Goal: Information Seeking & Learning: Learn about a topic

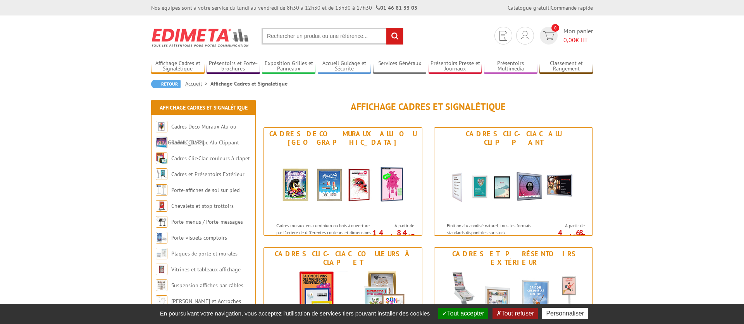
click at [469, 318] on button "Tout accepter" at bounding box center [463, 313] width 50 height 11
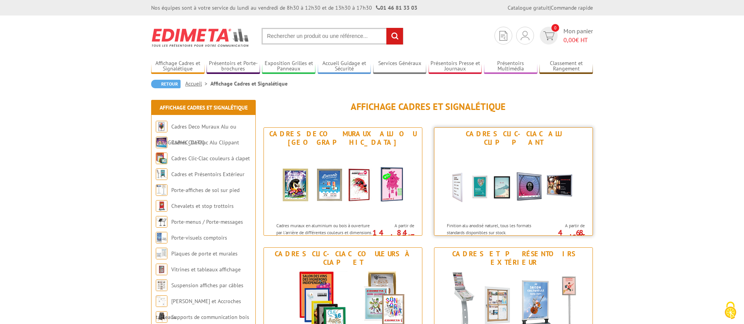
click at [514, 149] on img at bounding box center [513, 184] width 143 height 70
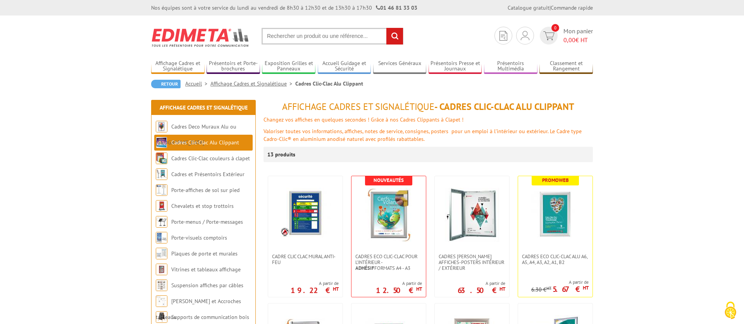
click at [361, 36] on input "text" at bounding box center [332, 36] width 142 height 17
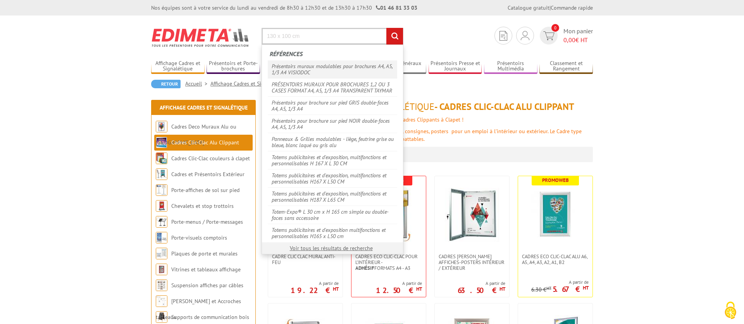
type input "130 x 100 cm"
click at [386, 28] on input "rechercher" at bounding box center [394, 36] width 17 height 17
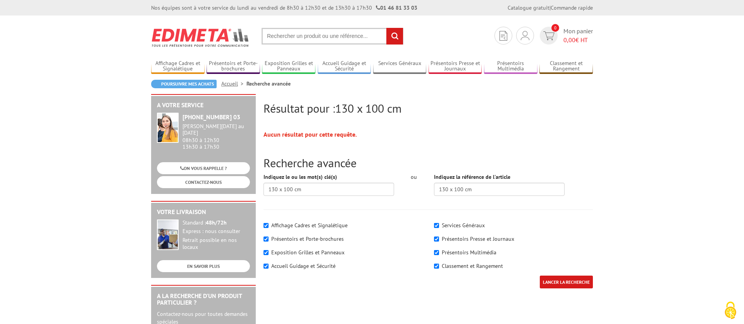
click at [169, 42] on img at bounding box center [200, 37] width 99 height 29
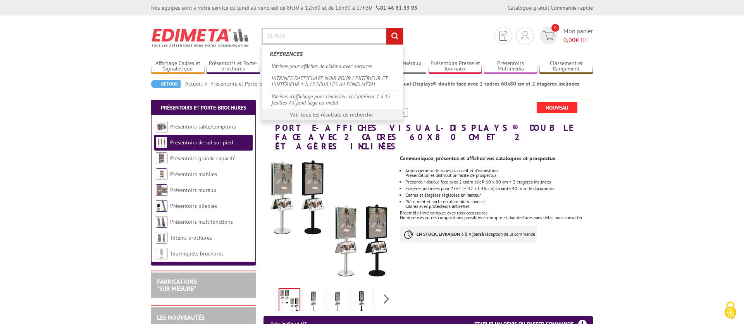
type input "214518"
click at [386, 28] on input "rechercher" at bounding box center [394, 36] width 17 height 17
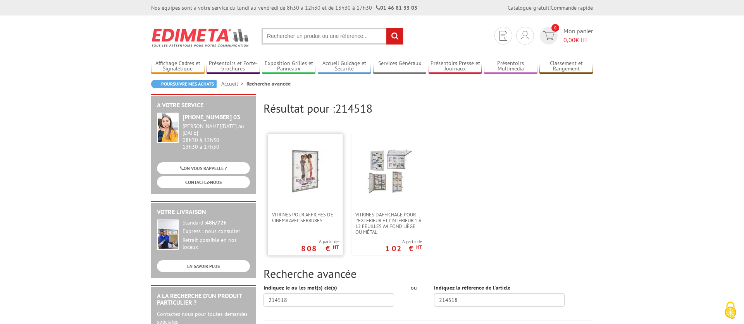
click at [307, 166] on img at bounding box center [305, 171] width 50 height 50
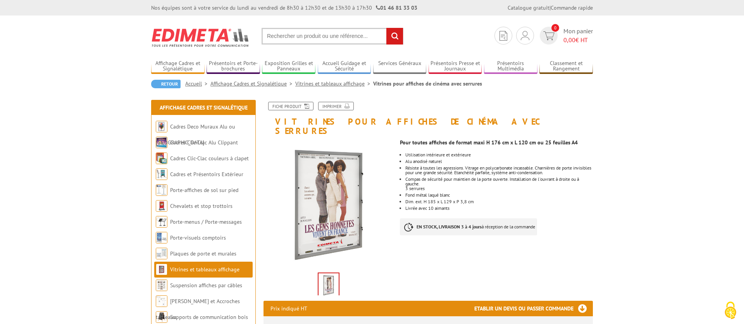
click at [303, 85] on link "Vitrines et tableaux affichage" at bounding box center [334, 83] width 78 height 7
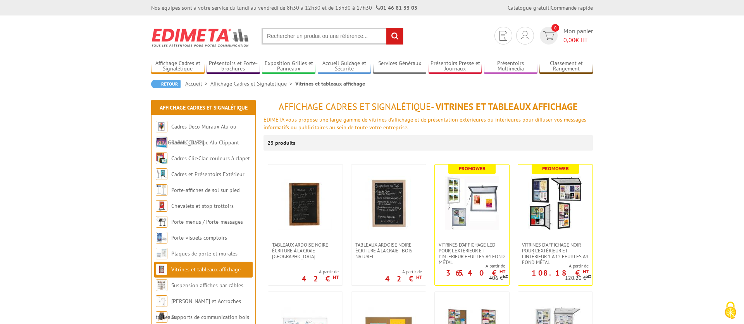
click at [273, 83] on link "Affichage Cadres et Signalétique" at bounding box center [252, 83] width 85 height 7
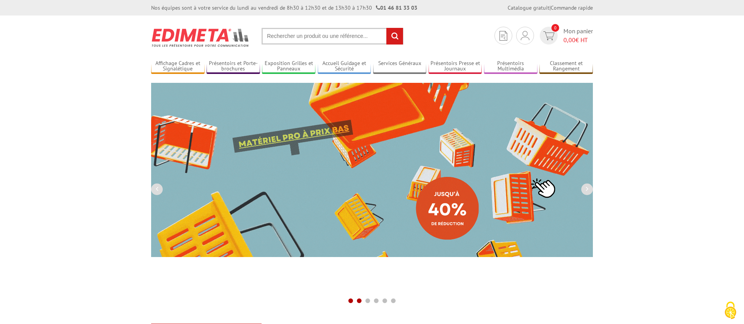
click at [351, 300] on span at bounding box center [351, 301] width 6 height 6
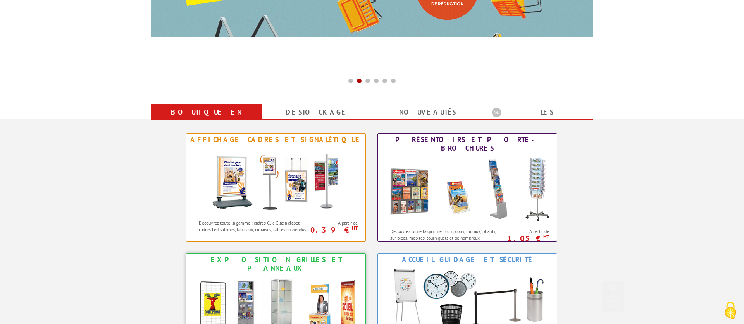
scroll to position [237, 0]
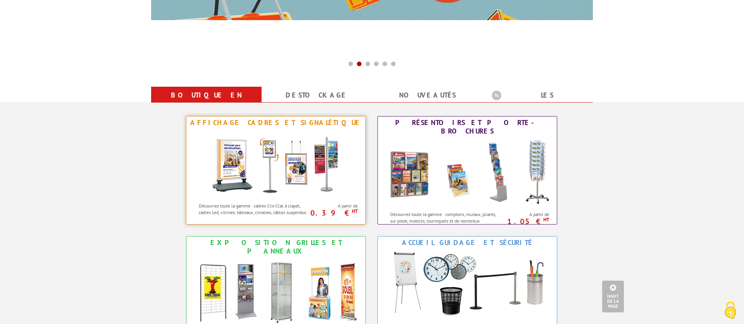
click at [306, 175] on img at bounding box center [275, 164] width 143 height 70
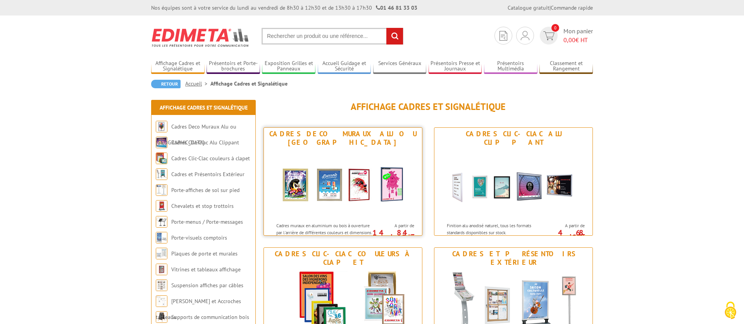
click at [379, 199] on img at bounding box center [342, 184] width 143 height 70
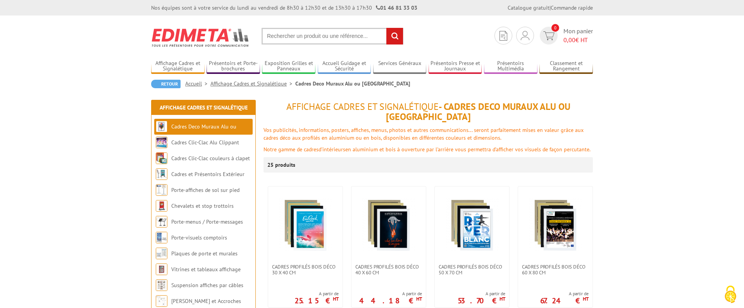
click at [358, 38] on input "text" at bounding box center [332, 36] width 142 height 17
type input "120 cm"
click at [386, 28] on input "rechercher" at bounding box center [394, 36] width 17 height 17
click at [311, 36] on input "text" at bounding box center [332, 36] width 142 height 17
